Goal: Information Seeking & Learning: Learn about a topic

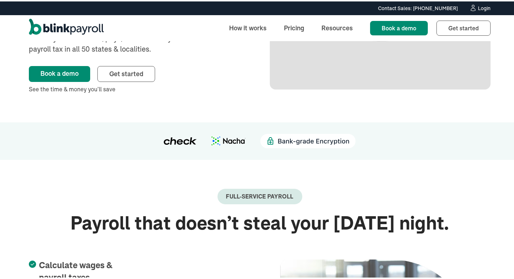
scroll to position [108, 0]
click at [297, 25] on link "Pricing" at bounding box center [294, 26] width 32 height 15
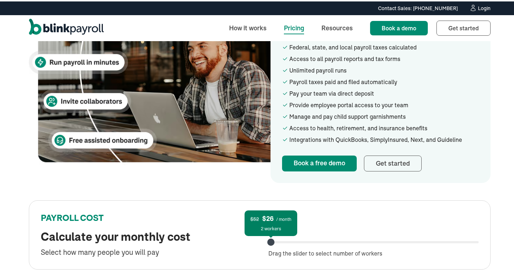
scroll to position [252, 0]
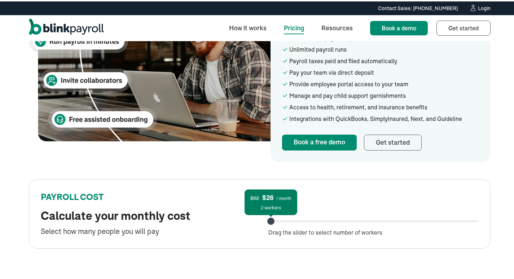
click at [192, 250] on div "Budget-friendly payroll for your small business Affordable monthly pricing for …" at bounding box center [259, 40] width 519 height 506
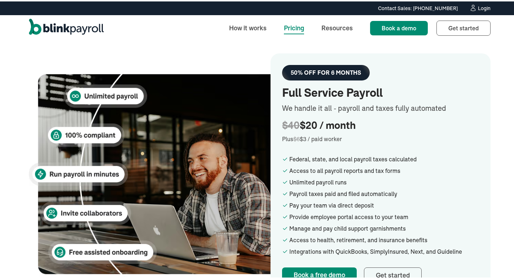
scroll to position [72, 0]
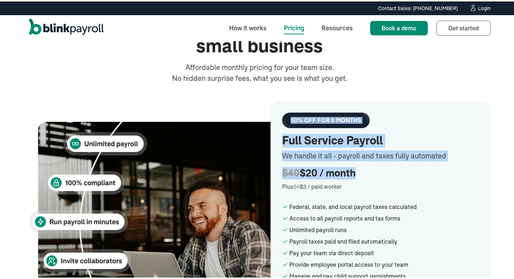
drag, startPoint x: 303, startPoint y: 129, endPoint x: 351, endPoint y: 173, distance: 65.3
click at [351, 173] on div "50% OFF FOR 6 MONTHS Full Service Payroll We handle it all - payroll and taxes …" at bounding box center [380, 219] width 220 height 241
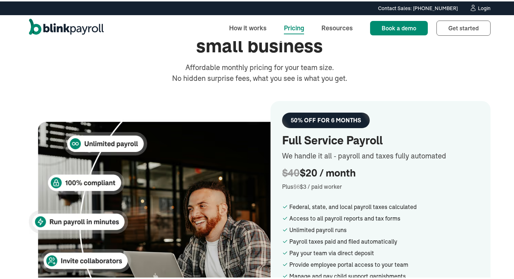
click at [360, 179] on div "$40 $20 / month" at bounding box center [380, 172] width 197 height 15
drag, startPoint x: 349, startPoint y: 172, endPoint x: 281, endPoint y: 119, distance: 87.0
click at [281, 119] on div "50% OFF FOR 6 MONTHS Full Service Payroll We handle it all - payroll and taxes …" at bounding box center [380, 219] width 220 height 241
copy div "50% OFF FOR 6 MONTHS Full Service Payroll We handle it all - payroll and taxes …"
click at [363, 161] on div "We handle it all - payroll and taxes fully automated" at bounding box center [380, 157] width 197 height 17
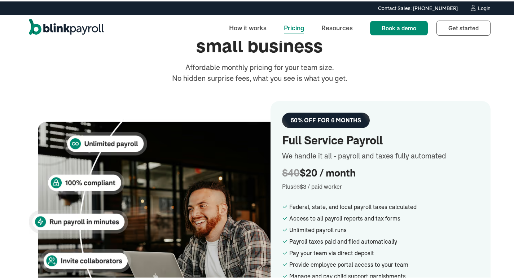
scroll to position [108, 0]
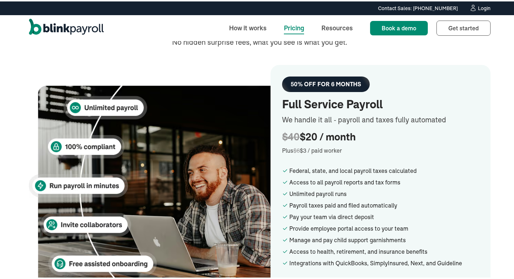
drag, startPoint x: 345, startPoint y: 150, endPoint x: 278, endPoint y: 156, distance: 67.7
click at [278, 156] on div "50% OFF FOR 6 MONTHS Full Service Payroll We handle it all - payroll and taxes …" at bounding box center [380, 183] width 220 height 241
copy div "Plus $6 $3 / paid worker"
click at [291, 153] on div "Plus $6 $3 / paid worker" at bounding box center [380, 149] width 197 height 9
click at [222, 68] on div "50% OFF FOR 6 MONTHS Full Service Payroll We handle it all - payroll and taxes …" at bounding box center [259, 183] width 461 height 241
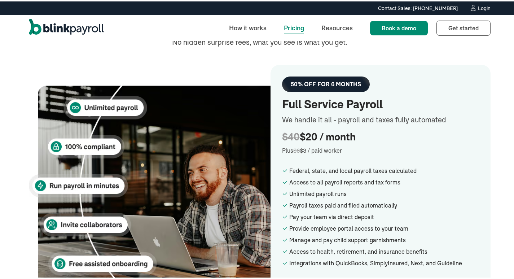
click at [1, 123] on div "Budget-friendly payroll for your small business Affordable monthly pricing for …" at bounding box center [259, 185] width 519 height 506
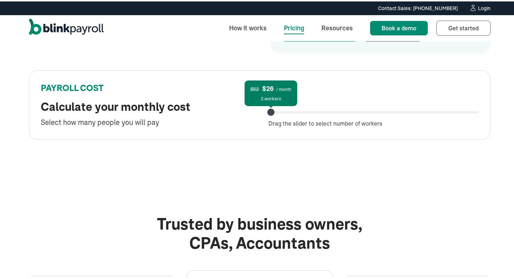
scroll to position [360, 0]
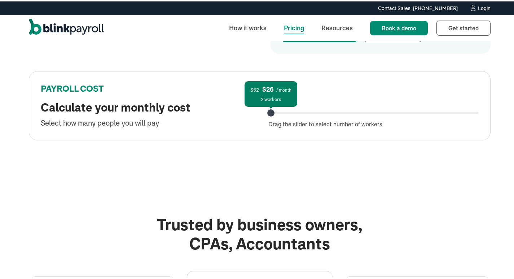
drag, startPoint x: 270, startPoint y: 112, endPoint x: 263, endPoint y: 116, distance: 7.6
click at [263, 116] on div "PAYROLL COST Calculate your monthly cost Select how many people you will pay $5…" at bounding box center [259, 104] width 461 height 69
drag, startPoint x: 270, startPoint y: 113, endPoint x: 186, endPoint y: 131, distance: 86.3
click at [186, 131] on div "PAYROLL COST Calculate your monthly cost Select how many people you will pay $5…" at bounding box center [259, 104] width 461 height 69
click at [244, 120] on div "Select how many people you will pay" at bounding box center [146, 121] width 210 height 11
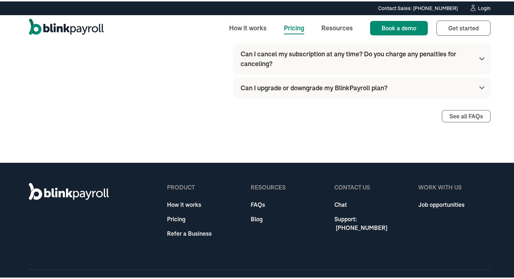
scroll to position [951, 0]
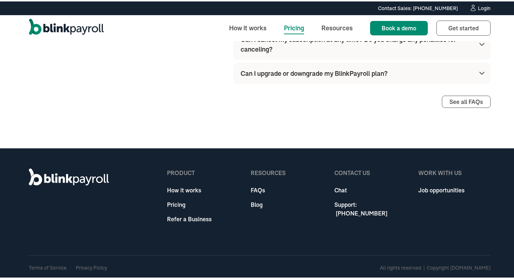
click at [198, 218] on link "Refer a Business" at bounding box center [189, 217] width 45 height 9
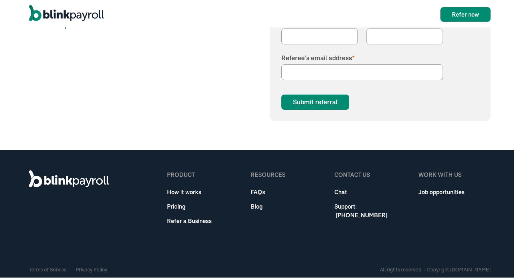
scroll to position [950, 0]
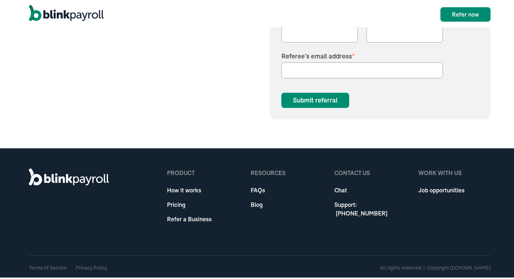
click at [346, 188] on link "Chat" at bounding box center [370, 188] width 72 height 9
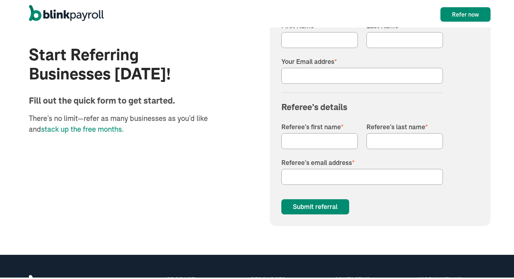
scroll to position [842, 0]
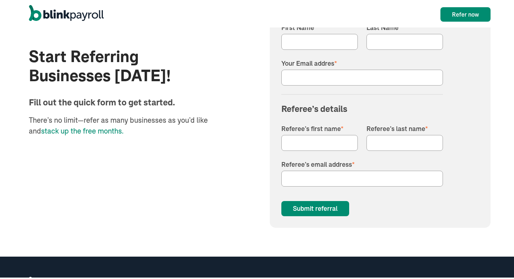
click at [274, 221] on div "Refer a friend and get a free month of BlinkPayroll Every time you refer a frie…" at bounding box center [380, 91] width 221 height 272
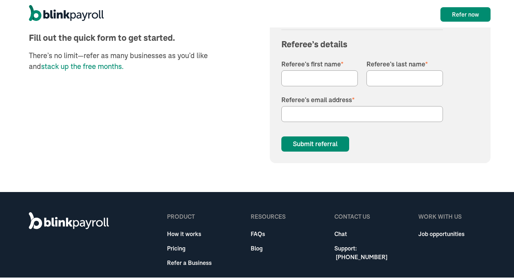
scroll to position [950, 0]
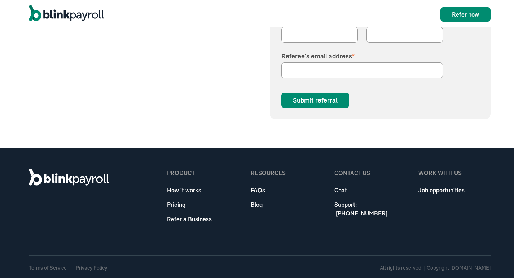
click at [447, 188] on link "Job opportunities" at bounding box center [441, 188] width 46 height 9
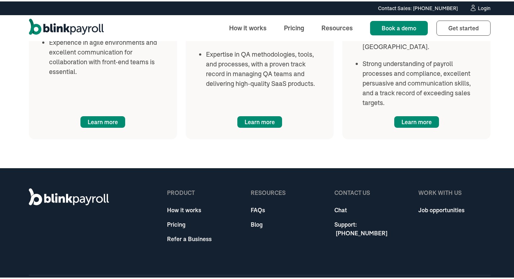
scroll to position [1077, 0]
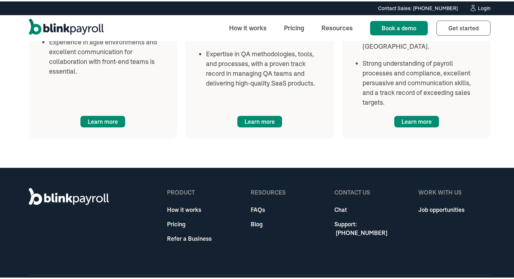
click at [351, 218] on link "Support: [PHONE_NUMBER]" at bounding box center [370, 226] width 72 height 17
click at [254, 204] on link "FAQs" at bounding box center [267, 208] width 35 height 9
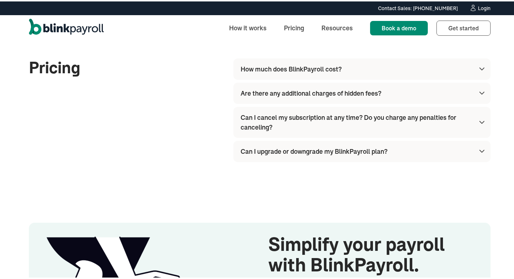
scroll to position [829, 0]
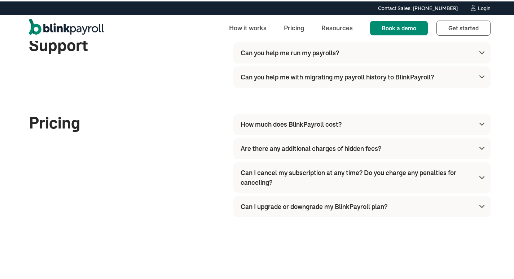
click at [315, 203] on div "Can I upgrade or downgrade my BlinkPayroll plan?" at bounding box center [313, 205] width 147 height 10
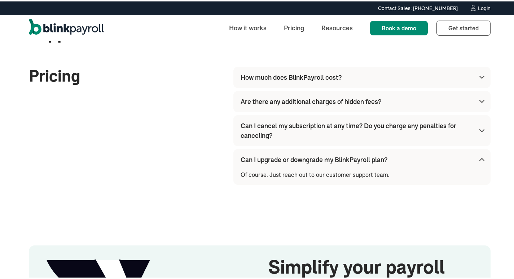
scroll to position [860, 0]
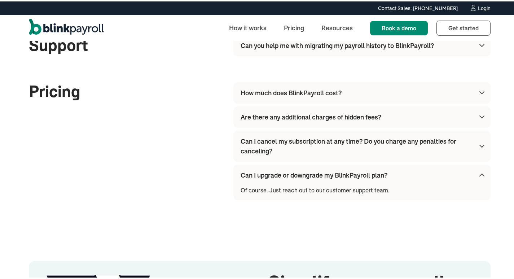
click at [308, 139] on div "Can I cancel my subscription at any time? Do you charge any penalties for cance…" at bounding box center [355, 144] width 231 height 19
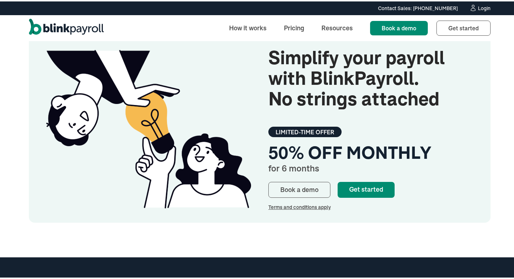
scroll to position [1187, 0]
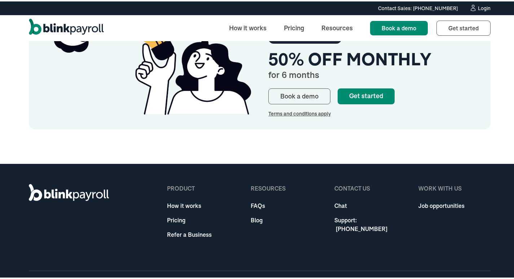
click at [308, 114] on div "Terms and conditions apply" at bounding box center [370, 112] width 205 height 8
click at [308, 112] on div "Terms and conditions apply" at bounding box center [370, 112] width 205 height 8
click at [361, 91] on link "Get started" at bounding box center [365, 95] width 57 height 16
